Goal: Task Accomplishment & Management: Manage account settings

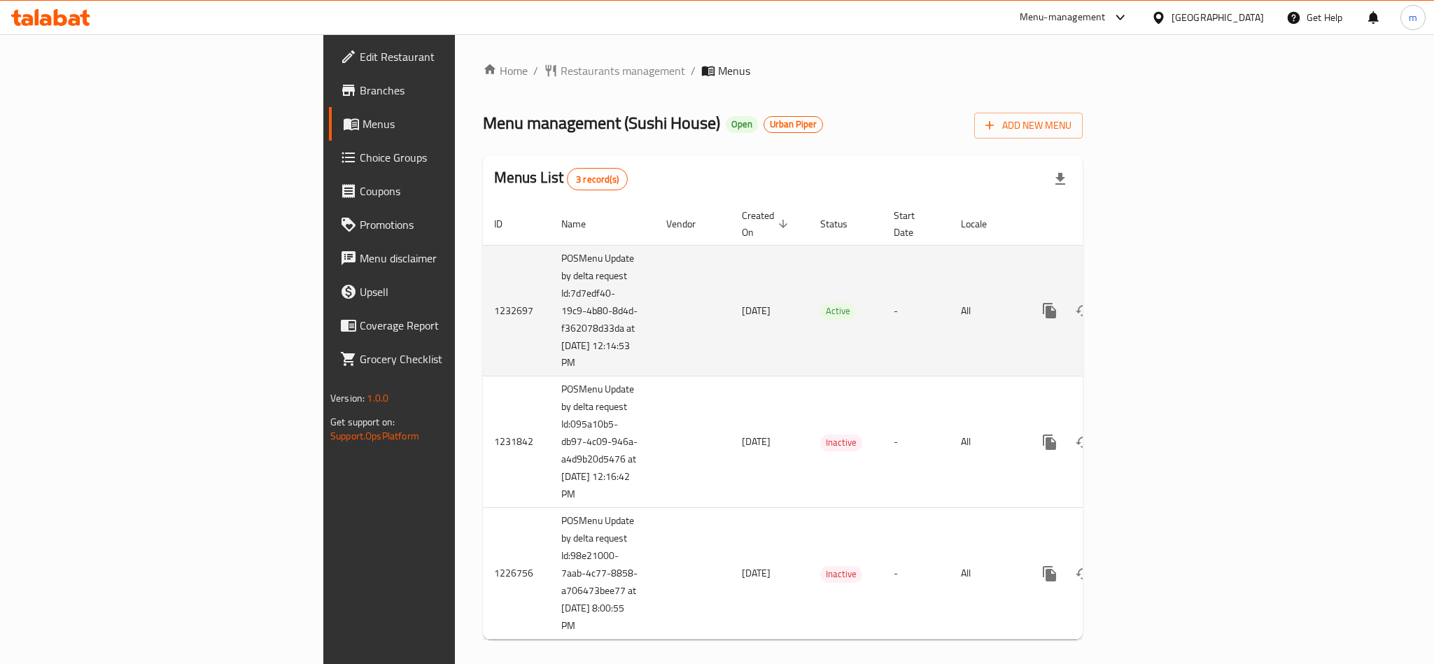
click at [1159, 302] on icon "enhanced table" at bounding box center [1150, 310] width 17 height 17
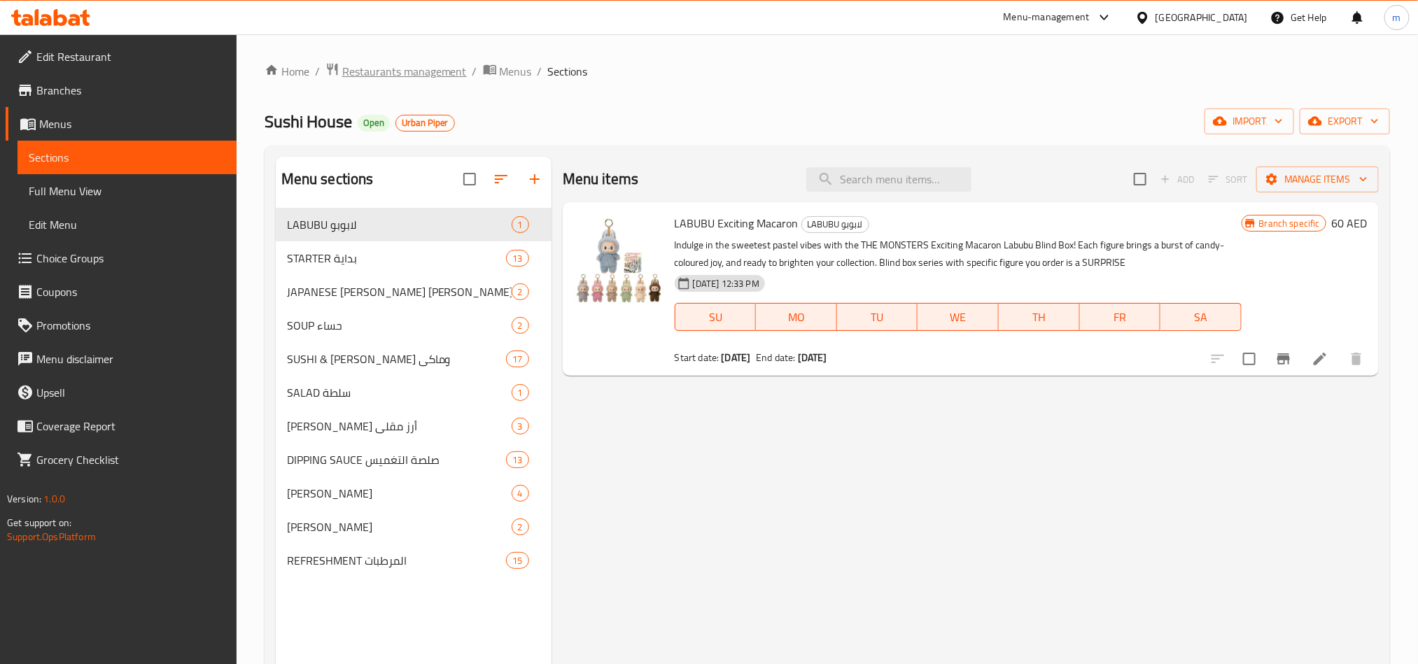
click at [433, 74] on span "Restaurants management" at bounding box center [404, 71] width 125 height 17
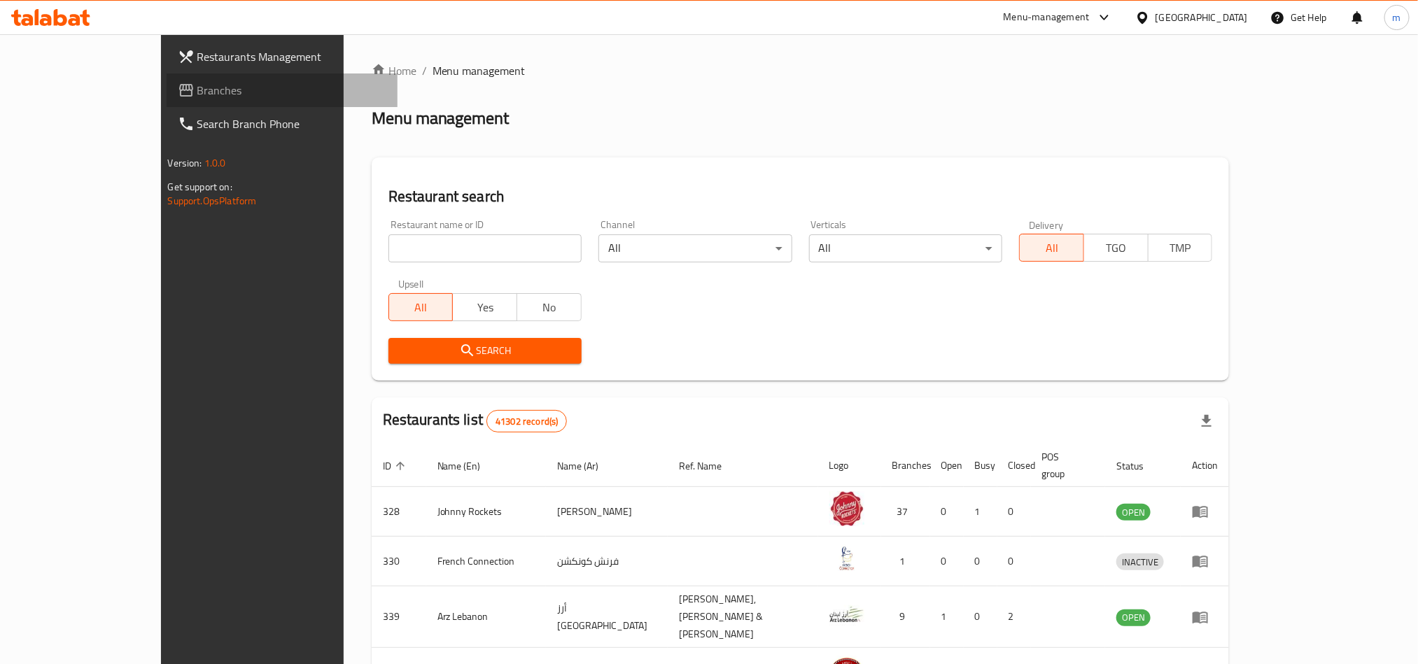
click at [197, 90] on span "Branches" at bounding box center [291, 90] width 189 height 17
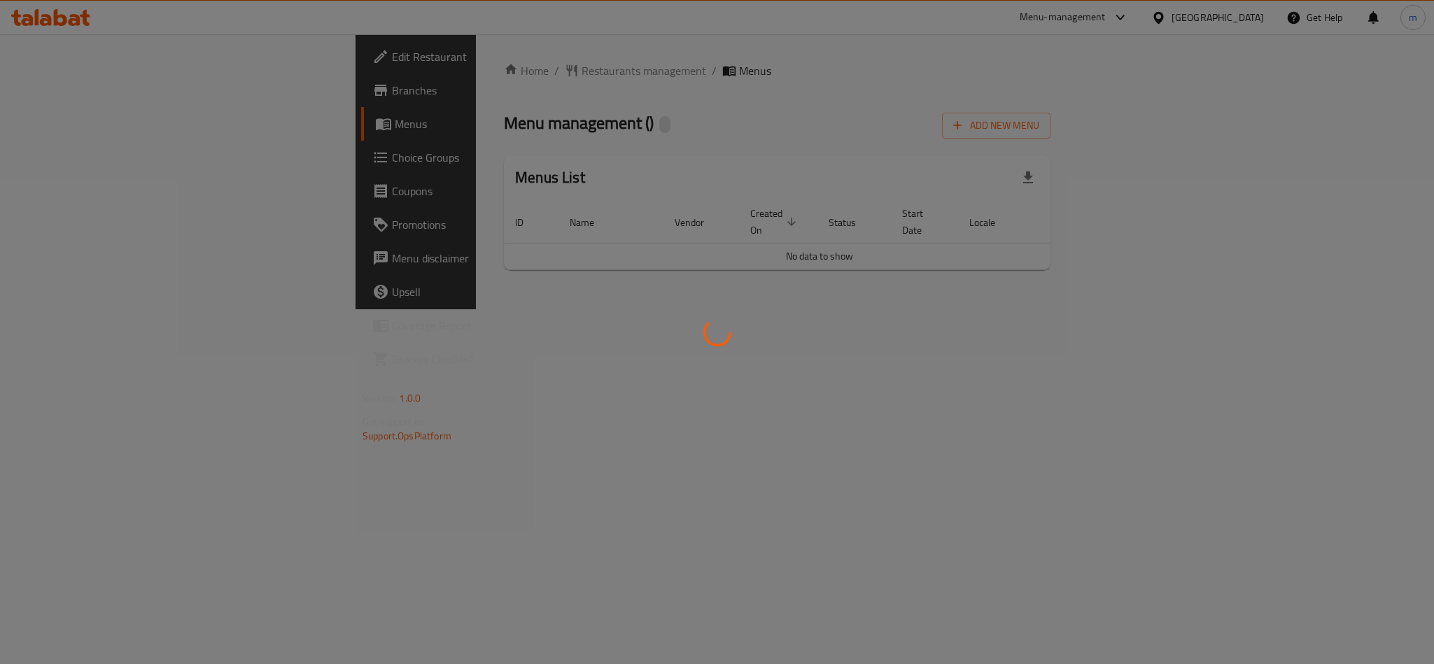
click at [760, 91] on div at bounding box center [717, 332] width 1434 height 664
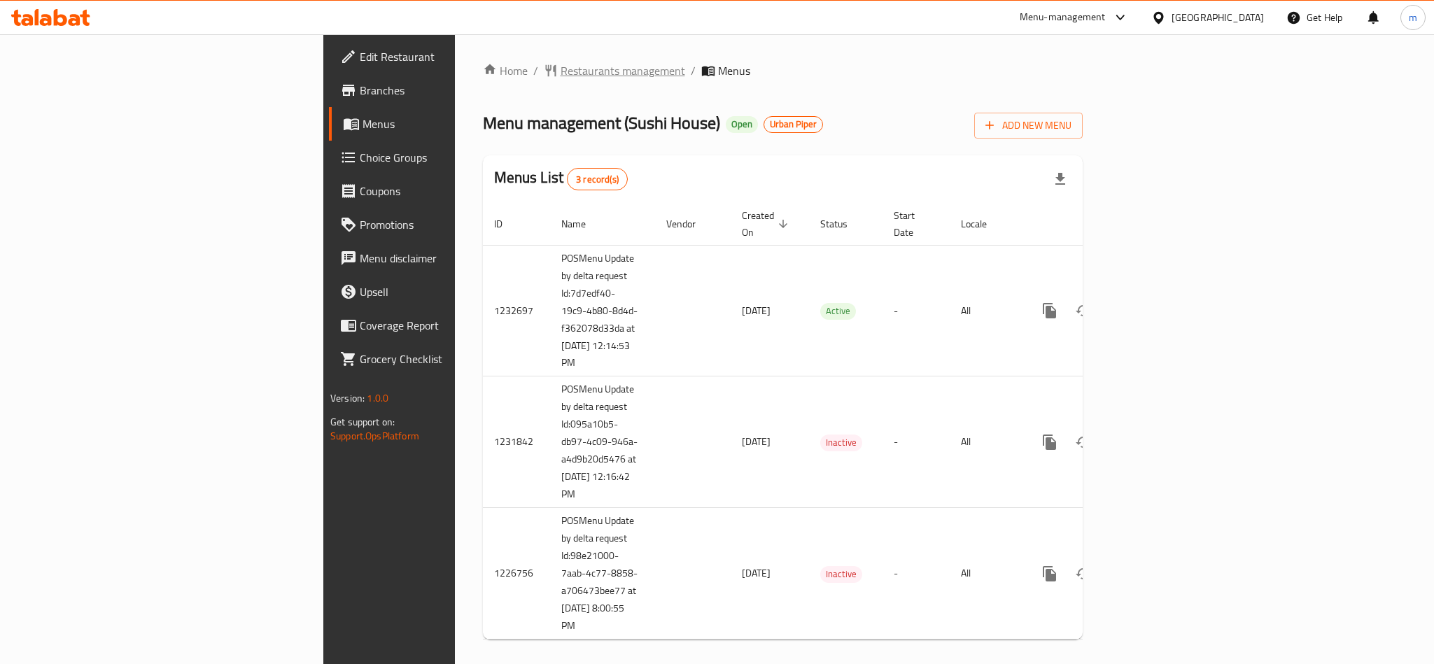
click at [561, 71] on span "Restaurants management" at bounding box center [623, 70] width 125 height 17
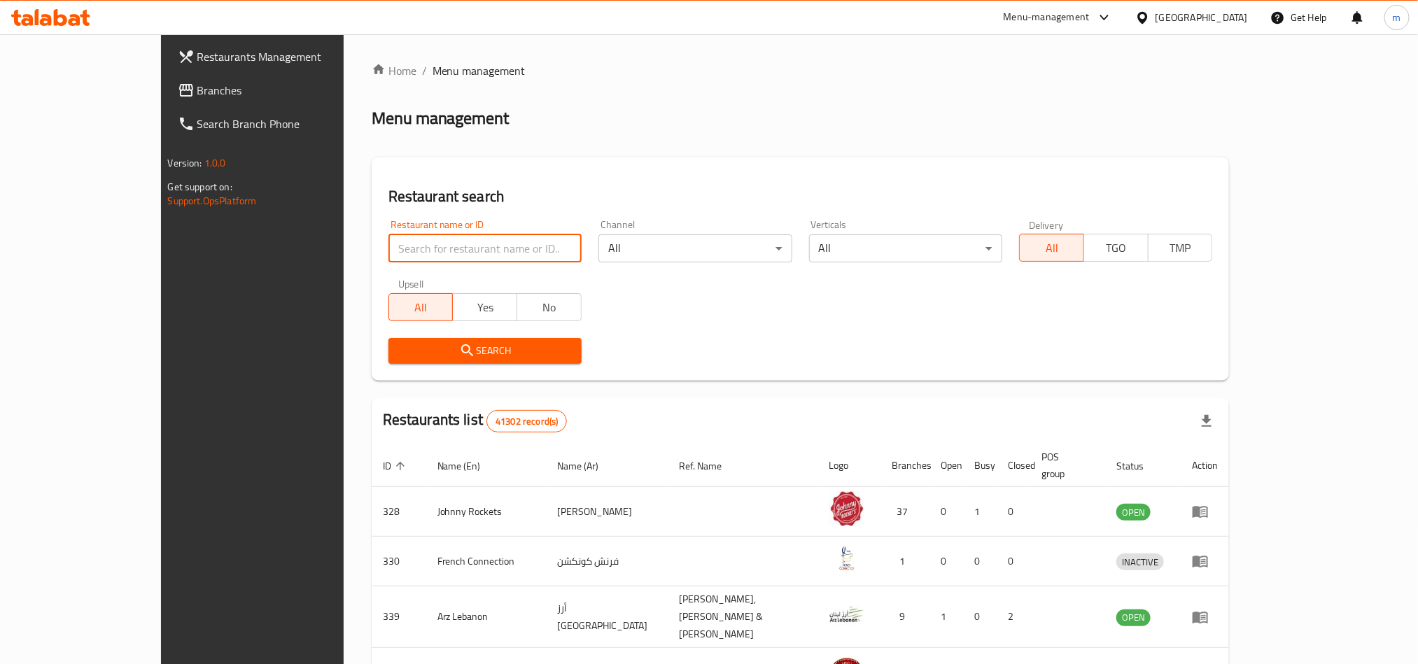
click at [403, 248] on input "search" at bounding box center [484, 248] width 193 height 28
paste input "19122"
type input "19122"
click at [435, 349] on span "Search" at bounding box center [485, 350] width 171 height 17
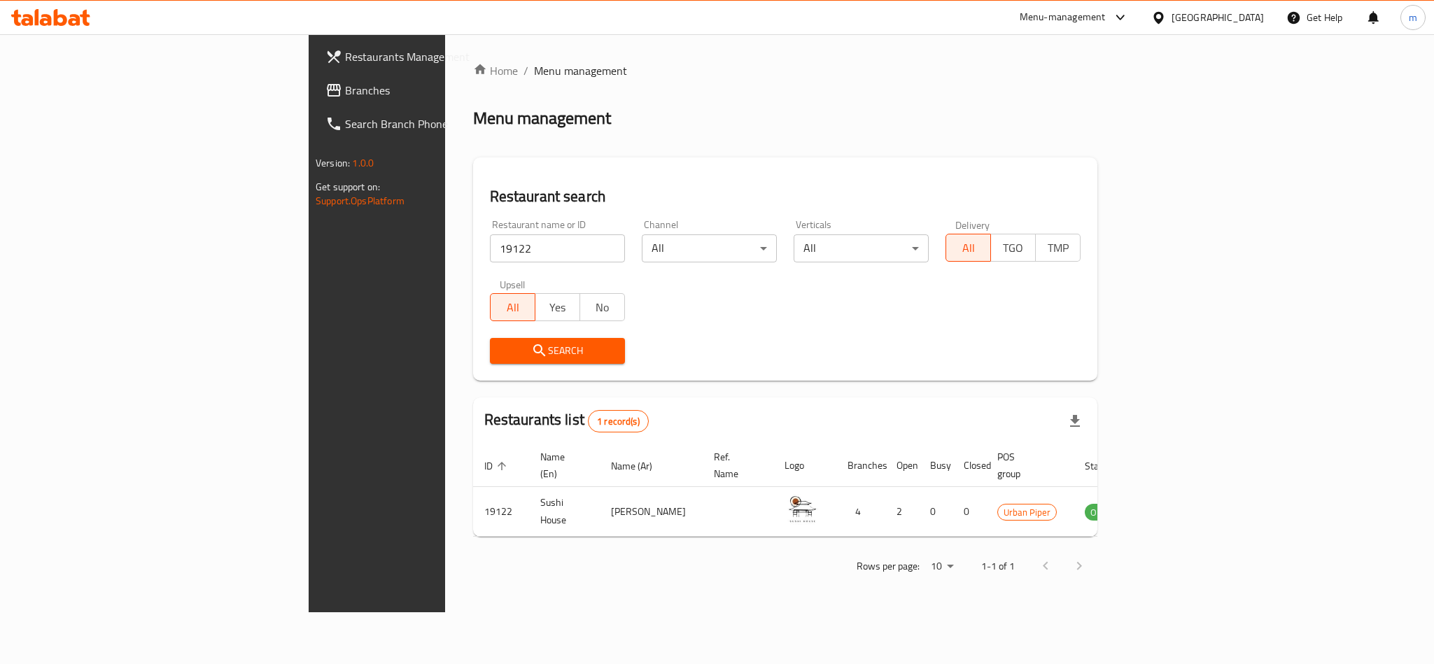
click at [501, 349] on span "Search" at bounding box center [557, 350] width 113 height 17
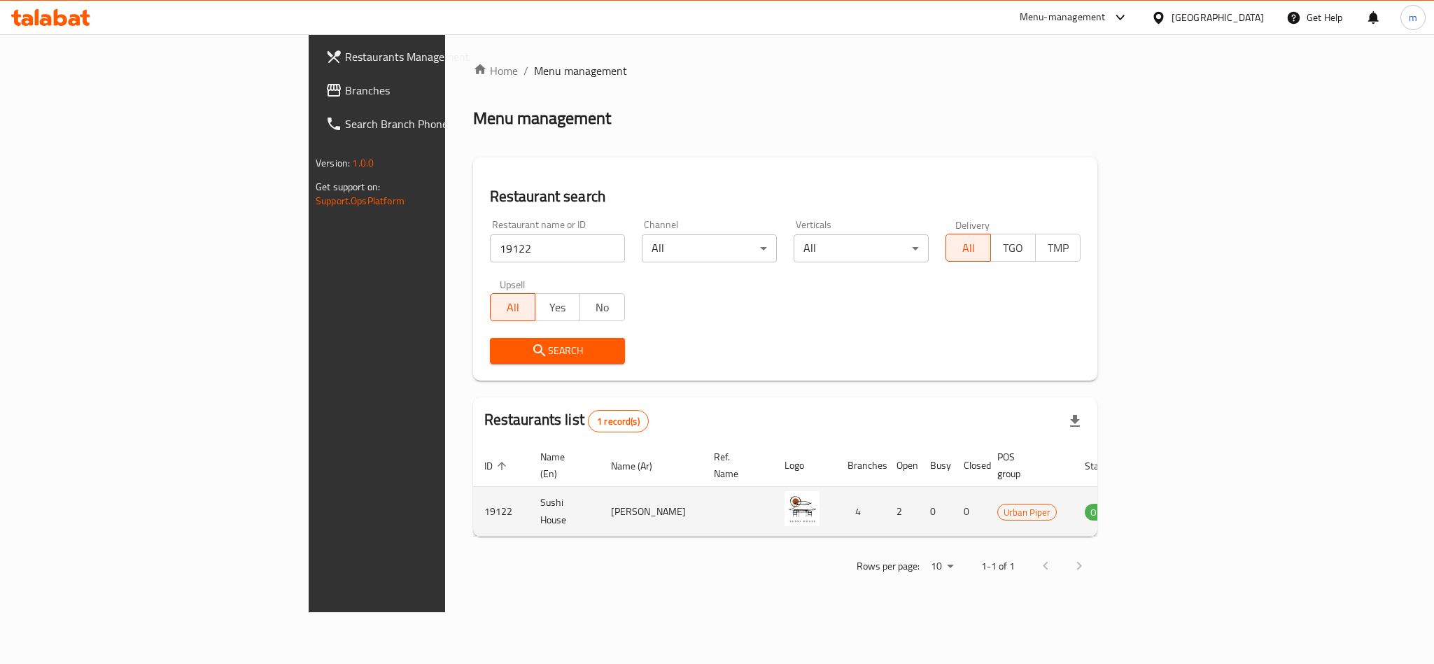
click at [1174, 507] on icon "enhanced table" at bounding box center [1166, 513] width 15 height 12
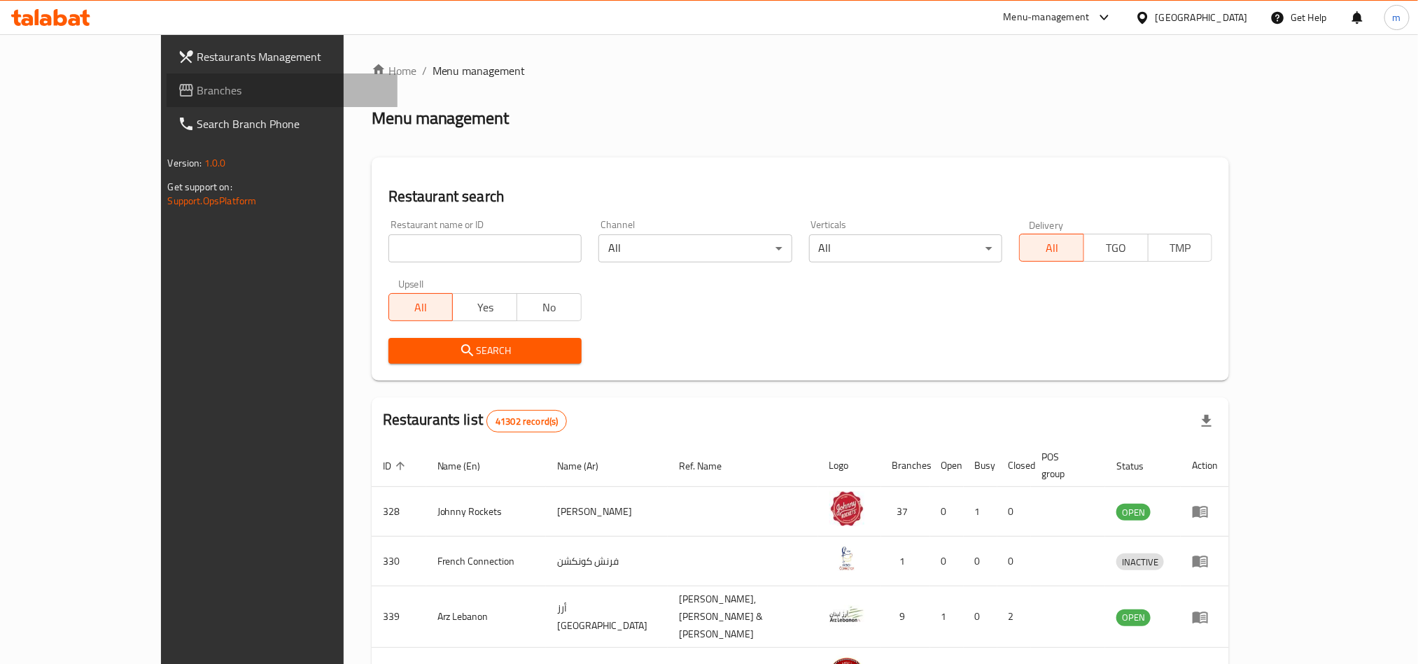
click at [197, 86] on span "Branches" at bounding box center [291, 90] width 189 height 17
click at [388, 251] on input "search" at bounding box center [484, 248] width 193 height 28
